Goal: Information Seeking & Learning: Understand process/instructions

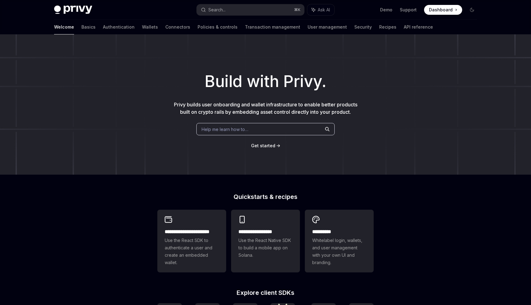
click at [236, 130] on span "Help me learn how to…" at bounding box center [225, 129] width 47 height 6
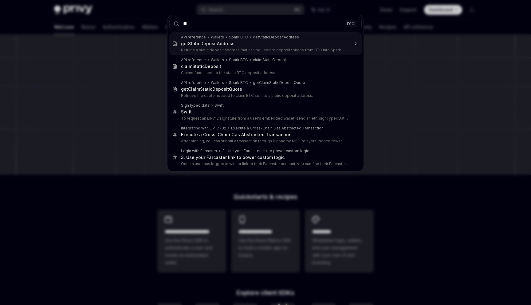
type input "*"
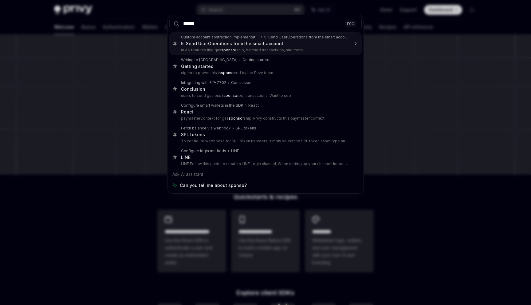
type input "*******"
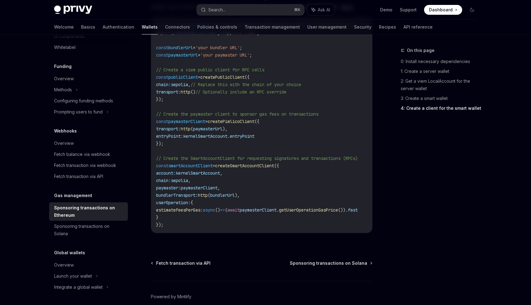
scroll to position [770, 0]
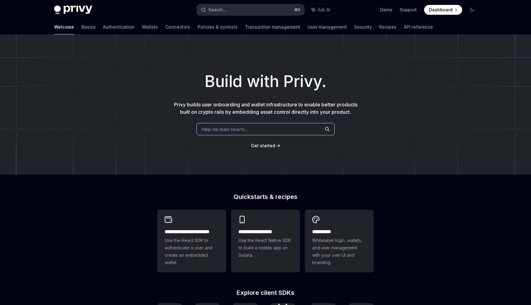
click at [240, 6] on button "Search... ⌘ K" at bounding box center [251, 9] width 108 height 11
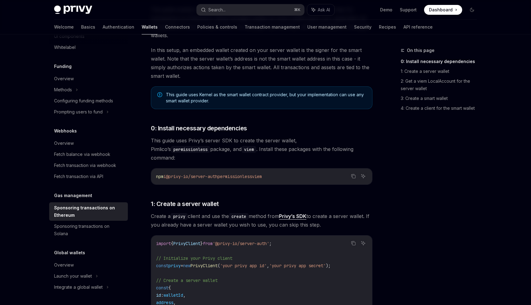
scroll to position [231, 0]
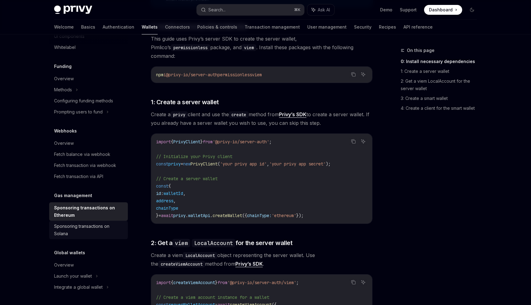
click at [102, 236] on div "Sponsoring transactions on Solana" at bounding box center [89, 230] width 70 height 15
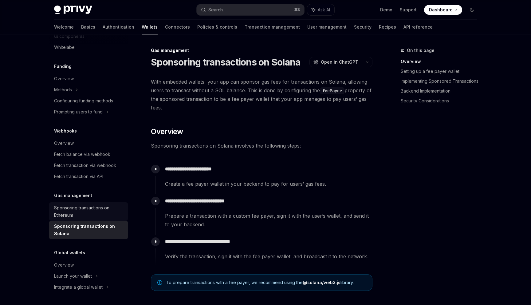
click at [110, 217] on div "Sponsoring transactions on Ethereum" at bounding box center [89, 211] width 70 height 15
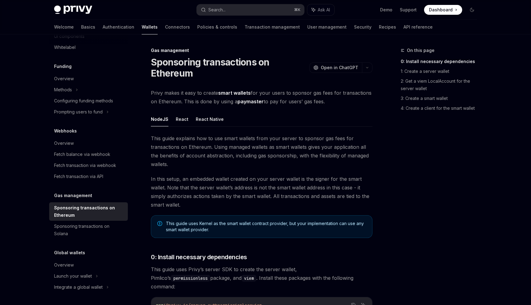
click at [94, 212] on div "Sponsoring transactions on Ethereum" at bounding box center [89, 211] width 70 height 15
type textarea "*"
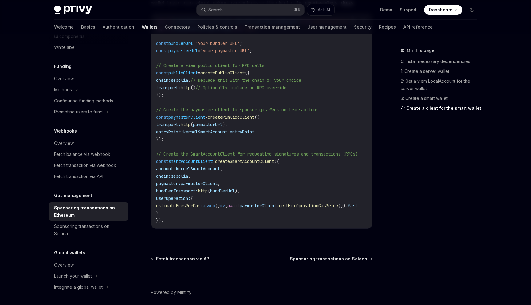
scroll to position [751, 0]
click at [231, 10] on button "Search... ⌘ K" at bounding box center [251, 9] width 108 height 11
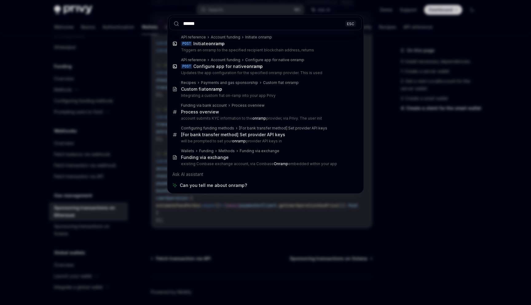
click at [245, 24] on input "******" at bounding box center [265, 23] width 192 height 13
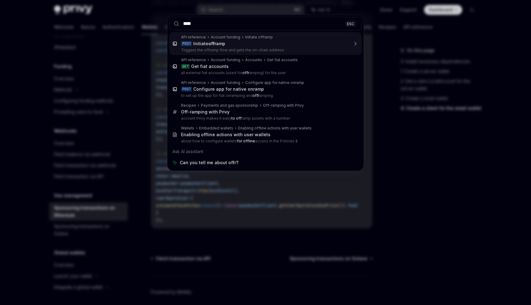
type input "***"
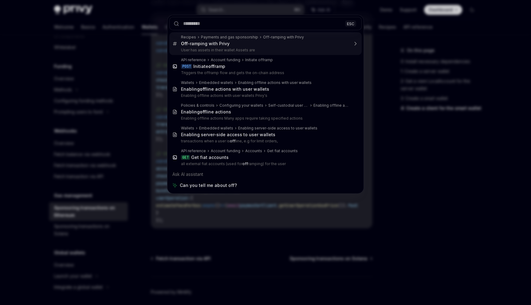
type textarea "*"
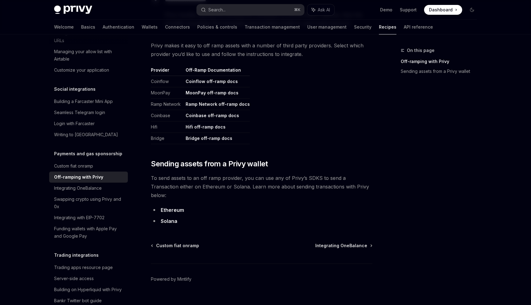
scroll to position [295, 0]
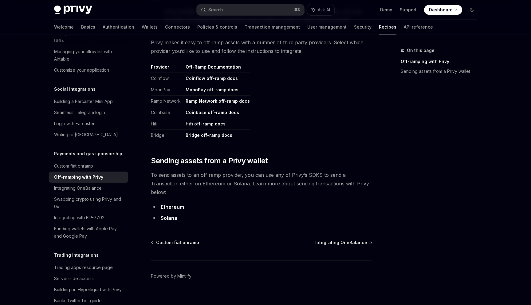
click at [174, 204] on link "Ethereum" at bounding box center [172, 207] width 23 height 6
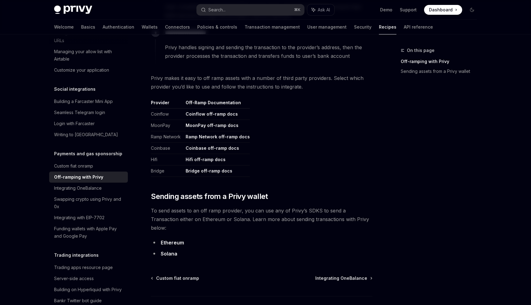
scroll to position [259, 0]
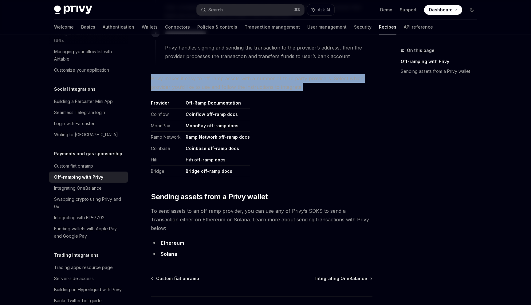
drag, startPoint x: 304, startPoint y: 87, endPoint x: 152, endPoint y: 79, distance: 152.6
click at [152, 79] on span "Privy makes it easy to off ramp assets with a number of third party providers. …" at bounding box center [262, 82] width 222 height 17
drag, startPoint x: 152, startPoint y: 79, endPoint x: 330, endPoint y: 86, distance: 178.1
click at [330, 86] on span "Privy makes it easy to off ramp assets with a number of third party providers. …" at bounding box center [262, 82] width 222 height 17
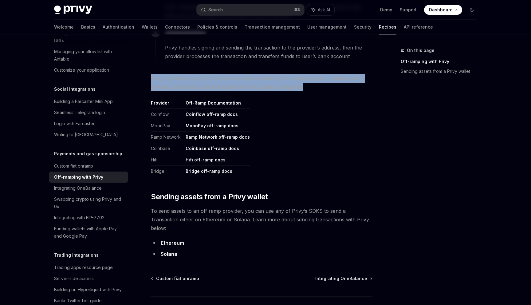
click at [329, 86] on span "Privy makes it easy to off ramp assets with a number of third party providers. …" at bounding box center [262, 82] width 222 height 17
drag, startPoint x: 323, startPoint y: 86, endPoint x: 223, endPoint y: 72, distance: 101.0
click at [223, 72] on div "**********" at bounding box center [262, 38] width 222 height 440
drag, startPoint x: 213, startPoint y: 73, endPoint x: 309, endPoint y: 84, distance: 97.1
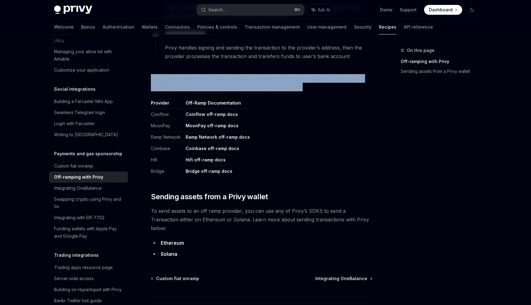
click at [309, 84] on div "**********" at bounding box center [262, 38] width 222 height 440
click at [309, 84] on span "Privy makes it easy to off ramp assets with a number of third party providers. …" at bounding box center [262, 82] width 222 height 17
drag, startPoint x: 320, startPoint y: 86, endPoint x: 319, endPoint y: 67, distance: 19.4
click at [319, 67] on div "**********" at bounding box center [262, 38] width 222 height 440
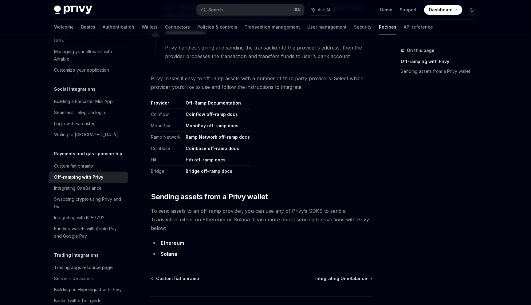
click at [239, 159] on td "Hifi off-ramp docs" at bounding box center [216, 159] width 67 height 11
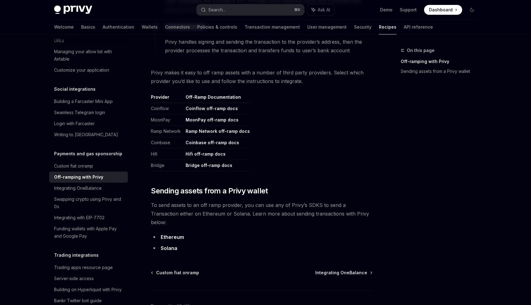
scroll to position [269, 0]
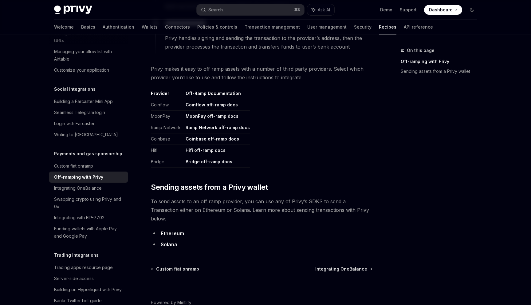
click at [186, 137] on link "Coinbase off-ramp docs" at bounding box center [212, 139] width 53 height 6
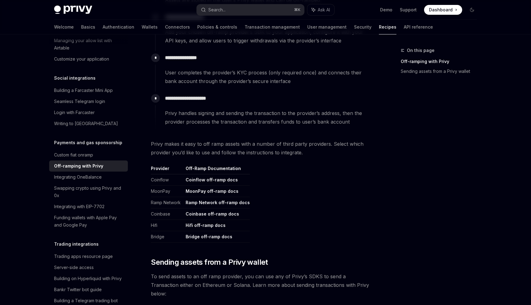
scroll to position [193, 0]
click at [205, 169] on th "Off-Ramp Documentation" at bounding box center [216, 170] width 67 height 9
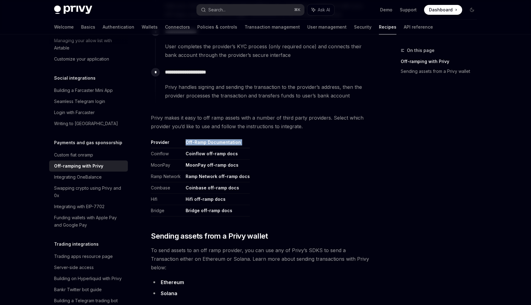
scroll to position [219, 0]
click at [209, 156] on link "Coinflow off-ramp docs" at bounding box center [212, 155] width 52 height 6
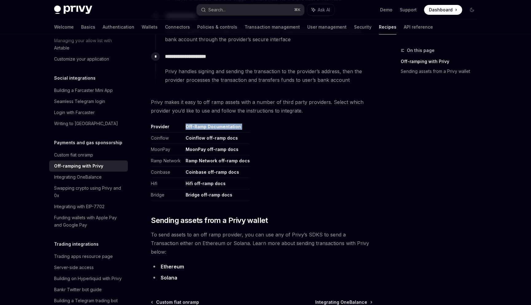
scroll to position [234, 0]
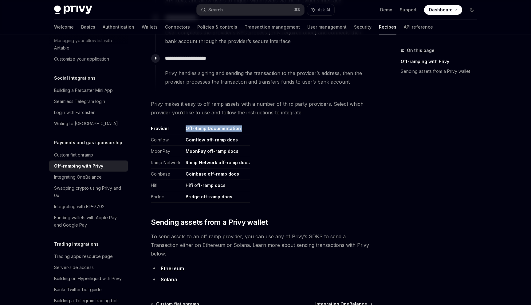
click at [193, 173] on link "Coinbase off-ramp docs" at bounding box center [212, 174] width 53 height 6
